Goal: Task Accomplishment & Management: Use online tool/utility

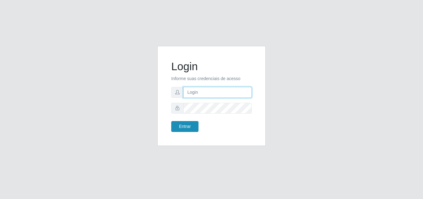
type input "[EMAIL_ADDRESS][DOMAIN_NAME]"
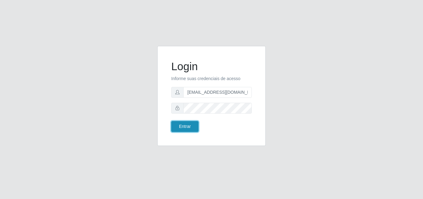
click at [190, 128] on button "Entrar" at bounding box center [184, 126] width 27 height 11
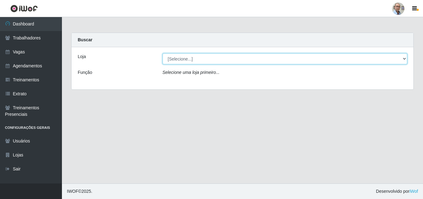
click at [236, 57] on select "[Selecione...] Mar Vermelho - Loja 04" at bounding box center [285, 58] width 245 height 11
select select "251"
click at [163, 53] on select "[Selecione...] Mar Vermelho - Loja 04" at bounding box center [285, 58] width 245 height 11
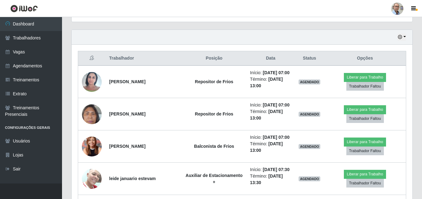
scroll to position [217, 0]
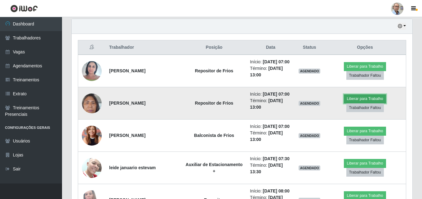
click at [354, 103] on button "Liberar para Trabalho" at bounding box center [365, 98] width 42 height 9
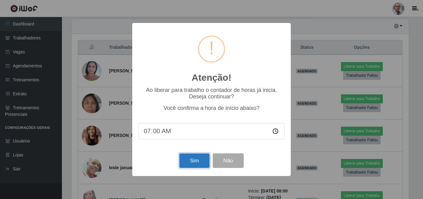
click at [196, 164] on button "Sim" at bounding box center [194, 160] width 30 height 15
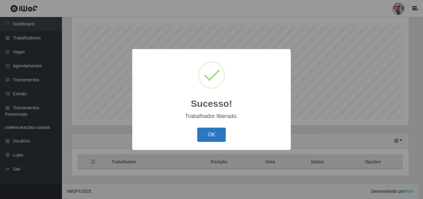
click at [217, 130] on button "OK" at bounding box center [211, 134] width 29 height 15
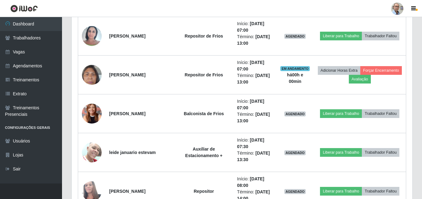
scroll to position [257, 0]
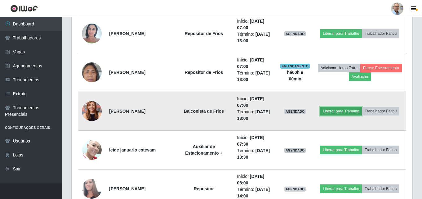
click at [361, 107] on button "Liberar para Trabalho" at bounding box center [341, 111] width 42 height 9
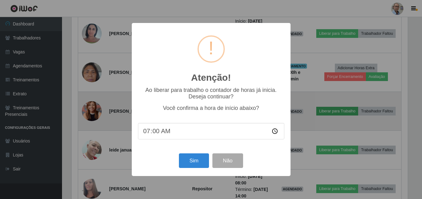
scroll to position [129, 337]
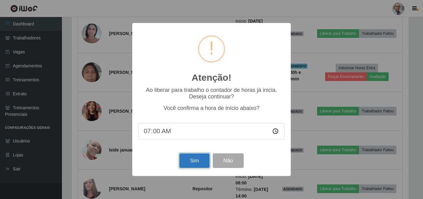
click at [205, 161] on button "Sim" at bounding box center [194, 160] width 30 height 15
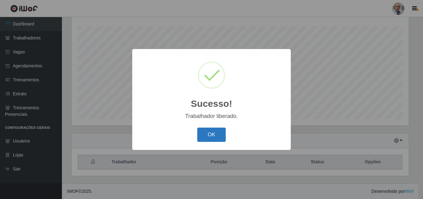
click at [215, 133] on button "OK" at bounding box center [211, 134] width 29 height 15
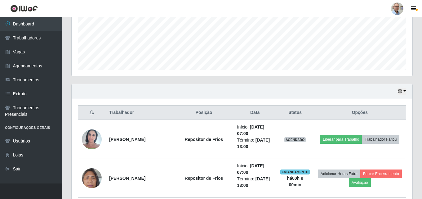
scroll to position [186, 0]
